Goal: Find specific page/section: Find specific page/section

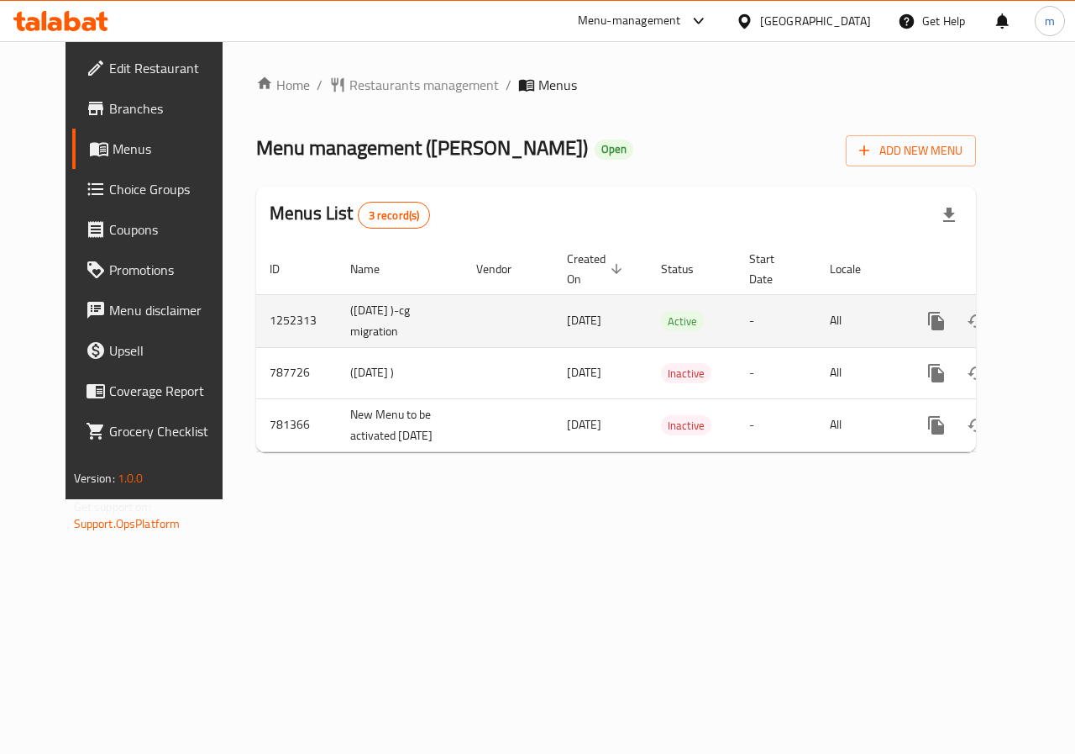
click at [1048, 319] on icon "enhanced table" at bounding box center [1058, 321] width 20 height 20
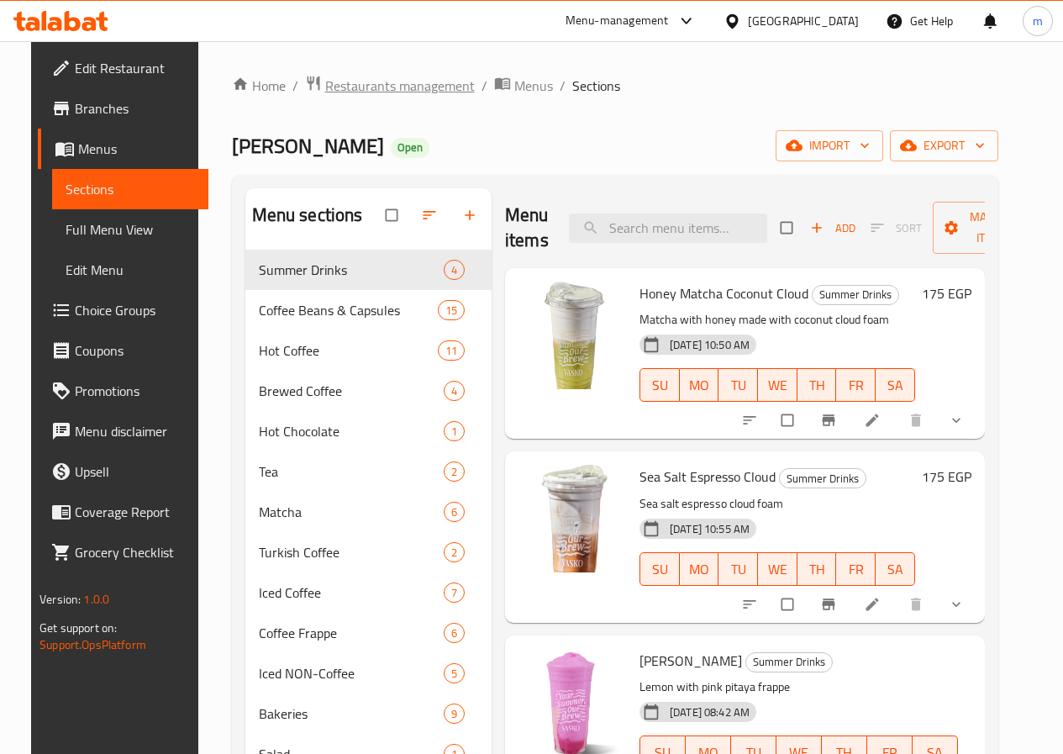
click at [305, 80] on span "breadcrumb" at bounding box center [315, 86] width 20 height 22
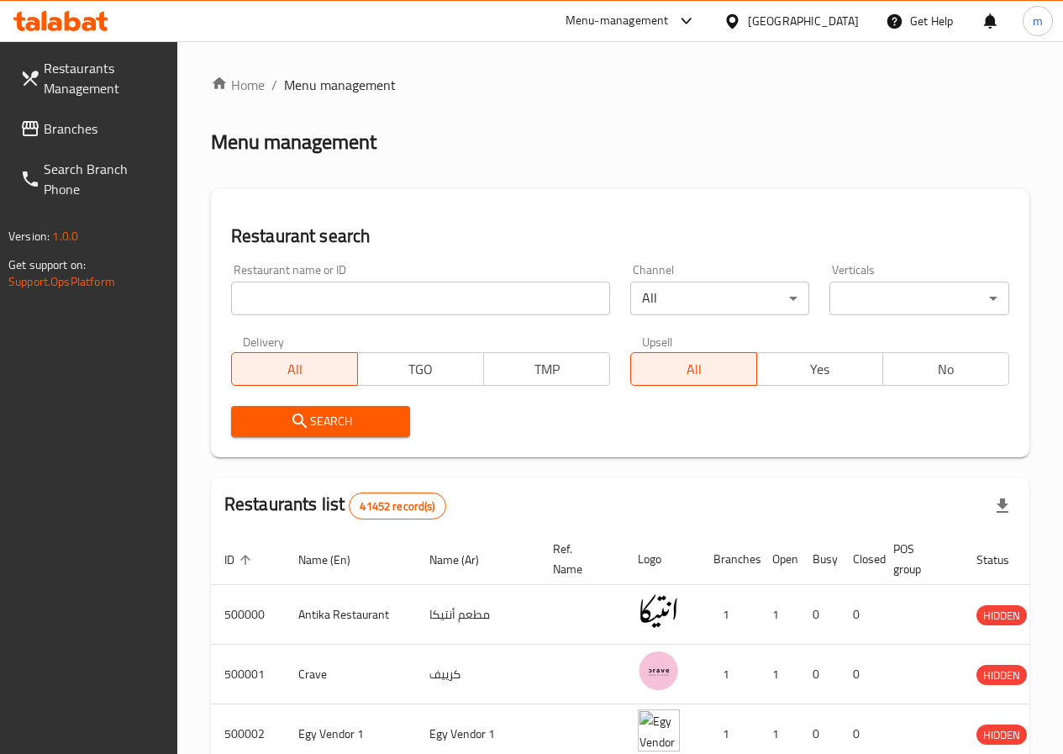
click at [79, 132] on span "Branches" at bounding box center [104, 128] width 120 height 20
